Goal: Task Accomplishment & Management: Manage account settings

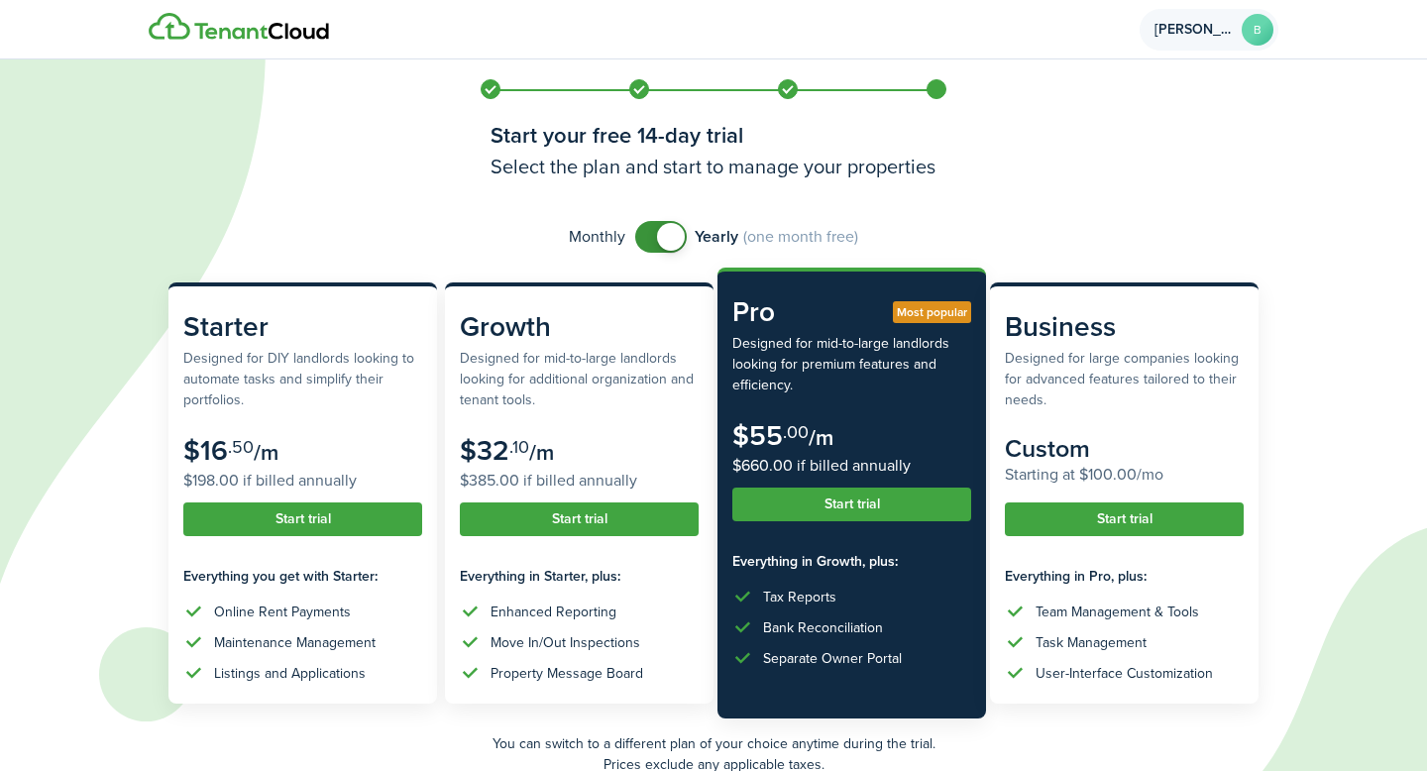
click at [1230, 34] on span "[PERSON_NAME]" at bounding box center [1194, 30] width 79 height 14
click at [1347, 225] on icon at bounding box center [685, 385] width 1371 height 771
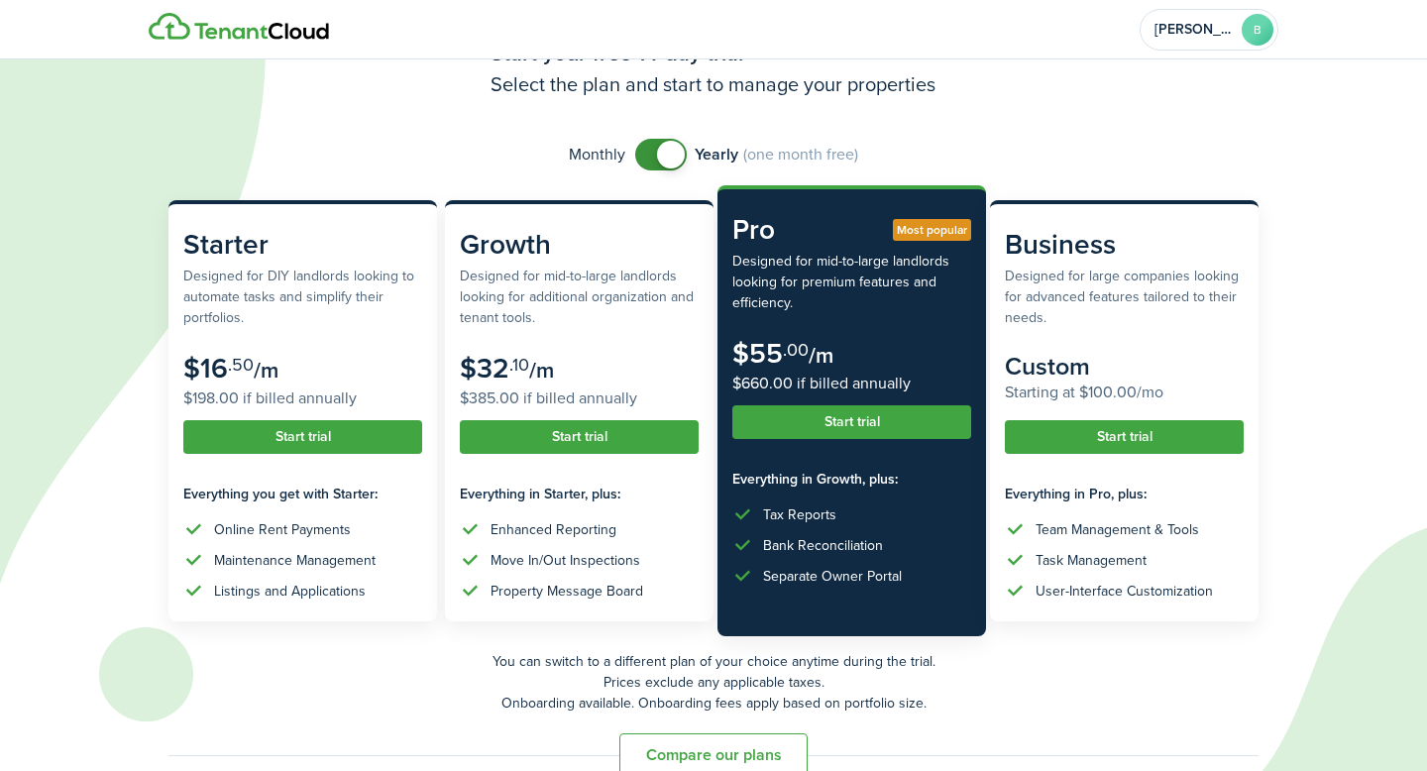
scroll to position [118, 0]
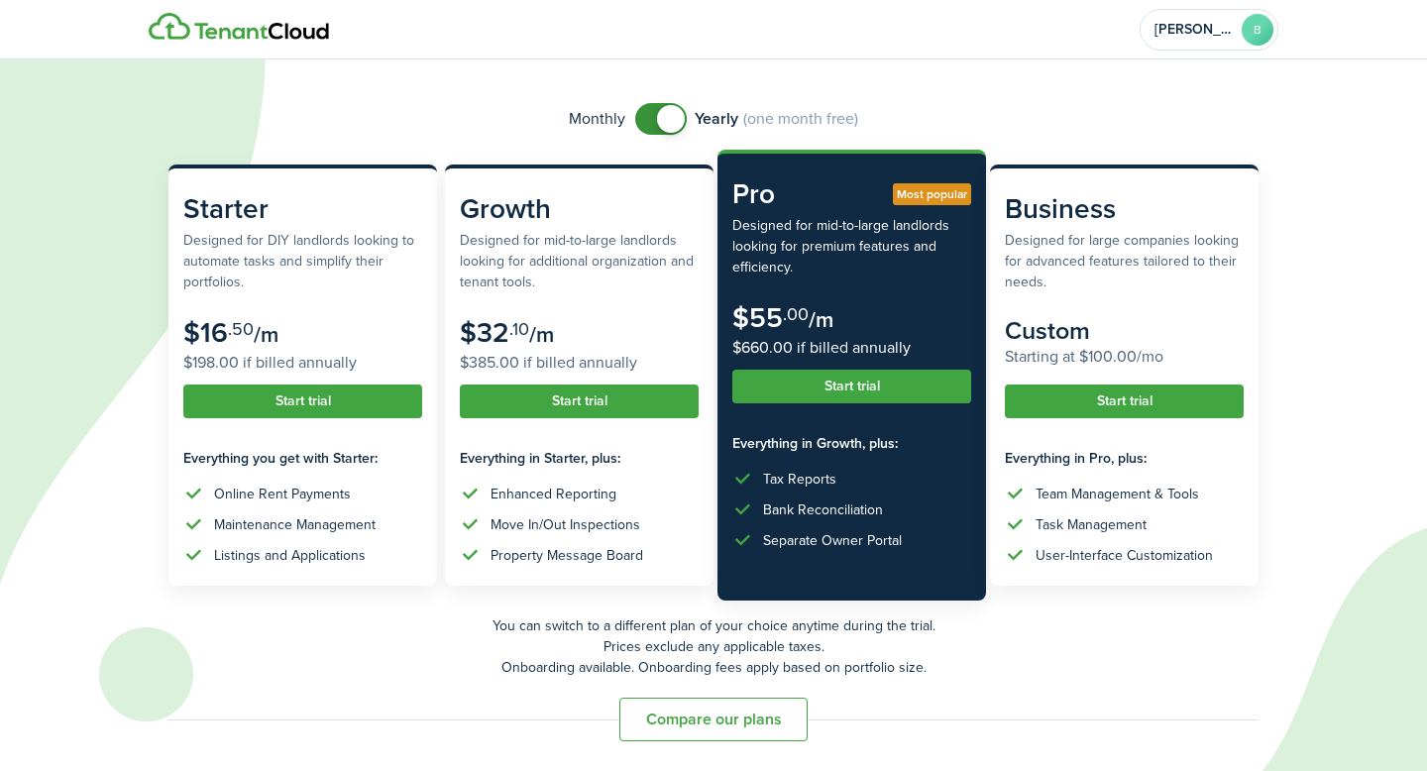
click at [463, 84] on icon at bounding box center [685, 385] width 1371 height 771
checkbox input "false"
click at [669, 111] on span at bounding box center [671, 119] width 28 height 28
click at [1221, 44] on account-user-avatar "[PERSON_NAME]" at bounding box center [1209, 30] width 139 height 42
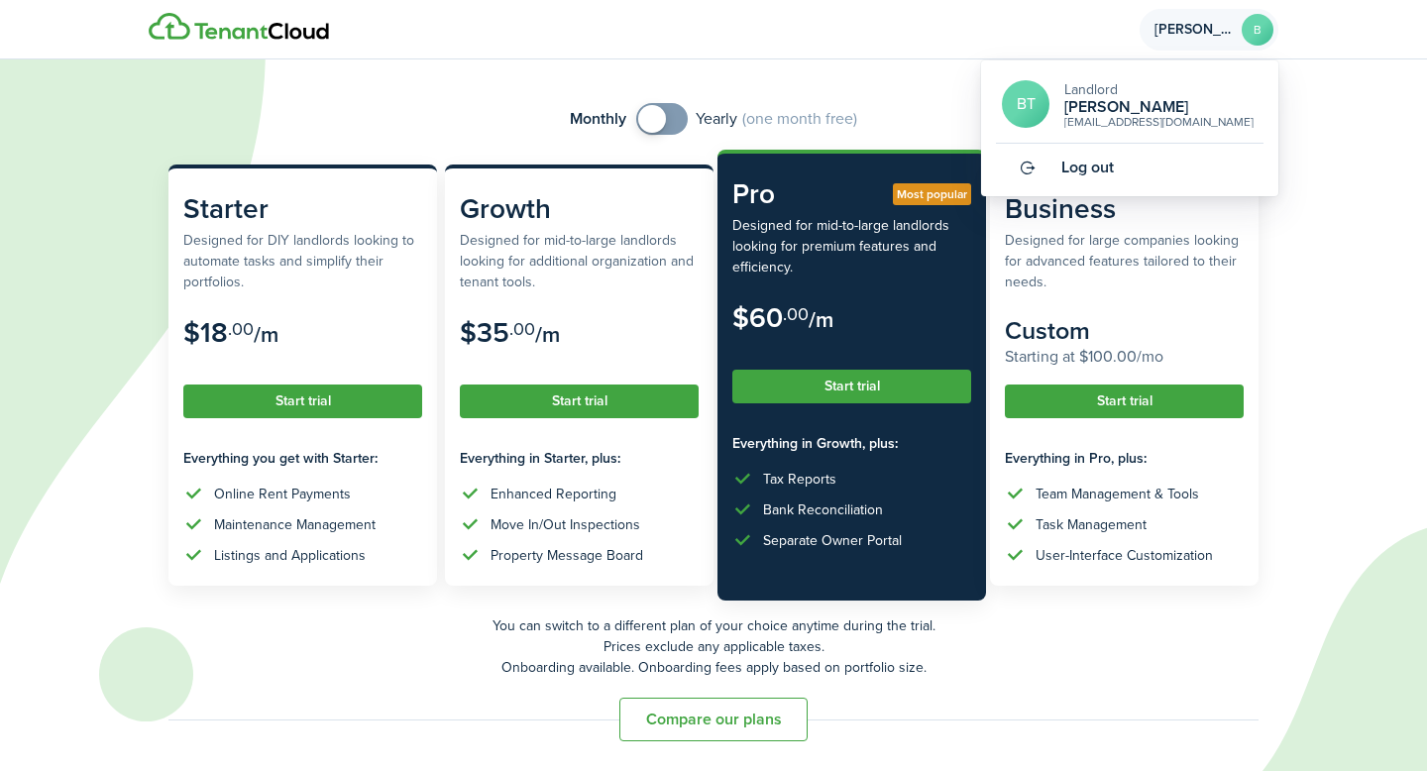
click at [1145, 175] on link "Log out" at bounding box center [1130, 168] width 268 height 48
